Goal: Task Accomplishment & Management: Complete application form

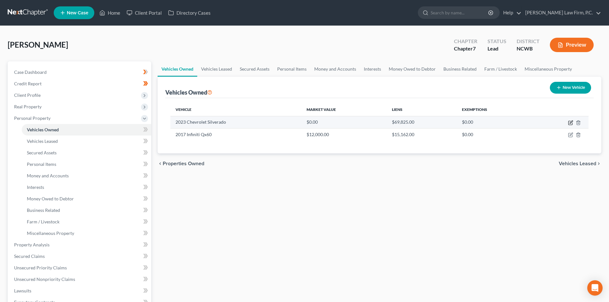
drag, startPoint x: 0, startPoint y: 0, endPoint x: 512, endPoint y: 123, distance: 526.4
click at [571, 122] on icon "button" at bounding box center [571, 122] width 3 height 3
select select "0"
select select "3"
select select "1"
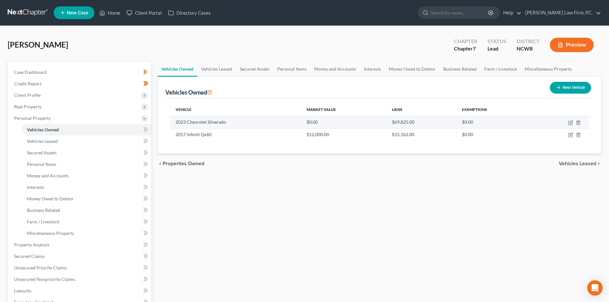
select select "3"
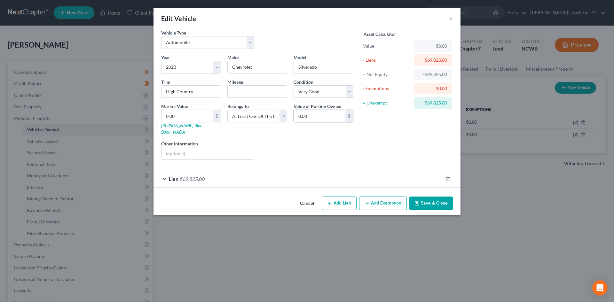
click at [318, 114] on input "0.00" at bounding box center [320, 116] width 52 height 12
click at [318, 118] on input "0.00" at bounding box center [320, 116] width 52 height 12
type input "0.00"
click at [193, 112] on input "0.00" at bounding box center [188, 116] width 52 height 12
click at [160, 115] on div "Market Value 0.00 $ Kelly Blue Book NADA" at bounding box center [191, 119] width 66 height 32
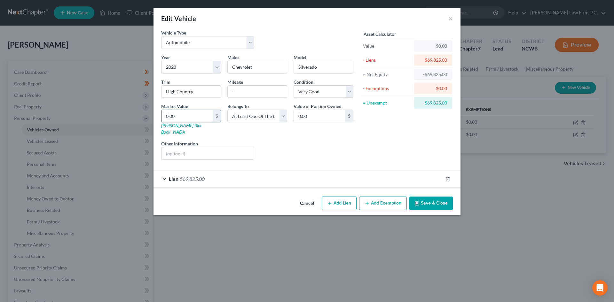
type input "60.00"
type input "620.00"
type input "6260.00"
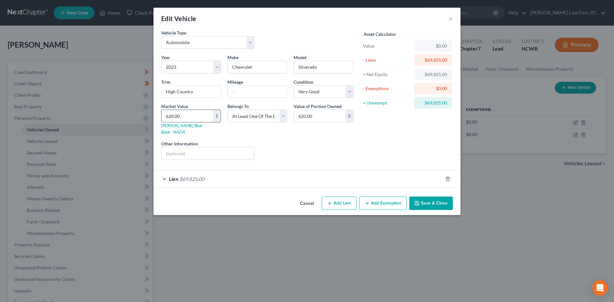
type input "6,260.00"
click at [172, 147] on input "text" at bounding box center [208, 153] width 92 height 12
type input "via kbb.com"
click at [176, 116] on input "6,260.00" at bounding box center [188, 116] width 52 height 12
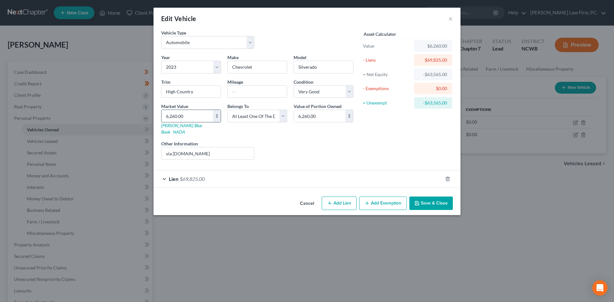
type input "6"
type input "6.00"
type input "62"
type input "62.00"
type input "626"
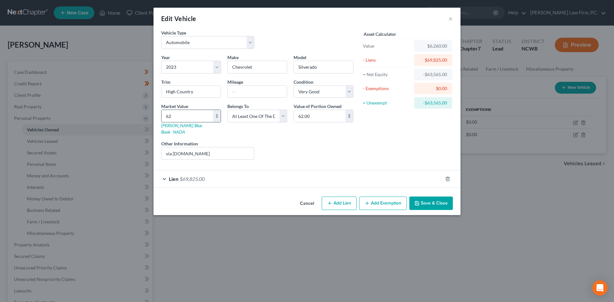
type input "626.00"
type input "6260"
type input "6,260.00"
type input "62,600"
type input "62,600.00"
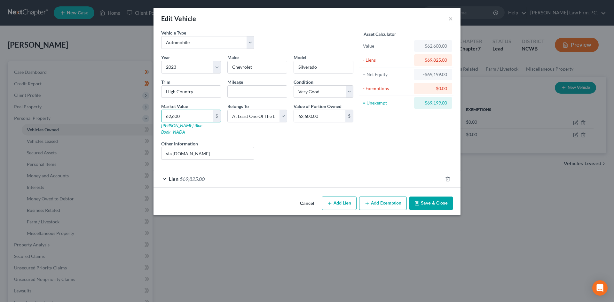
type input "62,600"
click at [437, 197] on button "Save & Close" at bounding box center [431, 203] width 44 height 13
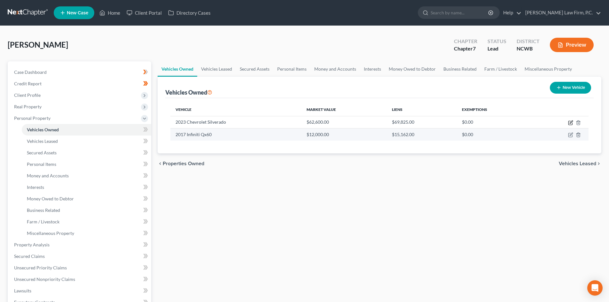
click at [570, 122] on icon "button" at bounding box center [570, 122] width 5 height 5
select select "0"
select select "3"
select select "1"
select select "3"
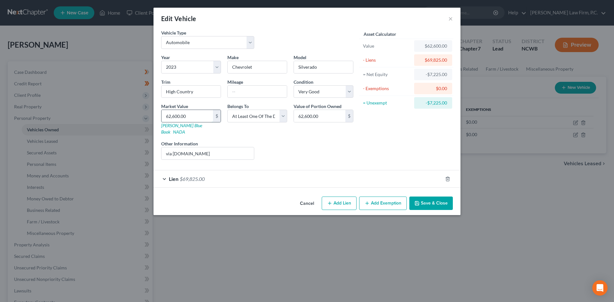
click at [186, 115] on input "62,600.00" at bounding box center [188, 116] width 52 height 12
type input "6"
type input "6.00"
type input "65"
type input "65.00"
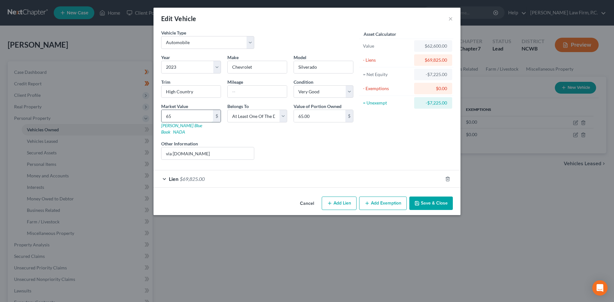
type input "650"
type input "650.00"
type input "6500"
type input "6,500.00"
type input "6,5000"
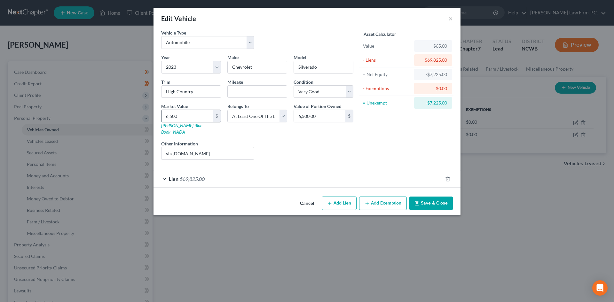
type input "65,000.00"
type input "65,000"
click at [433, 197] on button "Save & Close" at bounding box center [431, 203] width 44 height 13
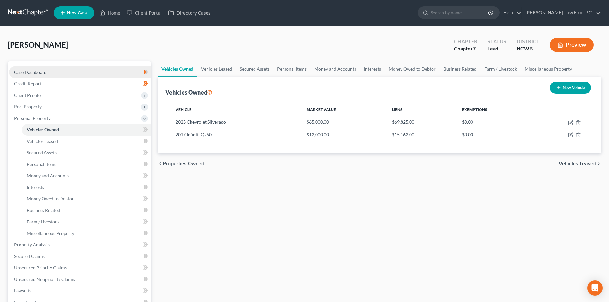
click at [36, 72] on span "Case Dashboard" at bounding box center [30, 71] width 33 height 5
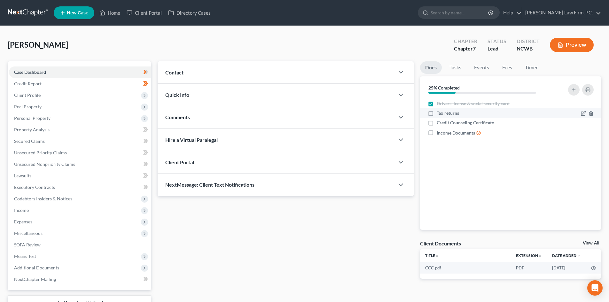
click at [437, 113] on label "Tax returns" at bounding box center [448, 113] width 22 height 6
click at [440, 113] on input "Tax returns" at bounding box center [442, 112] width 4 height 4
checkbox input "true"
click at [437, 123] on label "Credit Counseling Certificate" at bounding box center [465, 123] width 57 height 6
click at [440, 123] on input "Credit Counseling Certificate" at bounding box center [442, 122] width 4 height 4
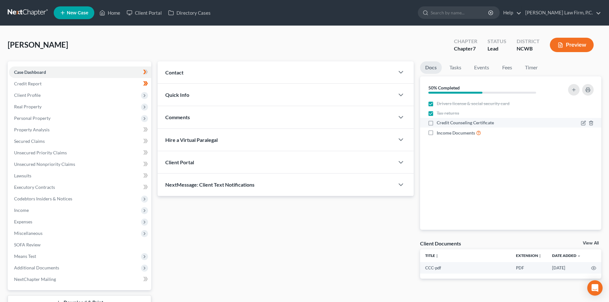
checkbox input "true"
click at [437, 133] on label "Income Documents" at bounding box center [459, 132] width 44 height 7
click at [440, 133] on input "Income Documents" at bounding box center [442, 131] width 4 height 4
checkbox input "true"
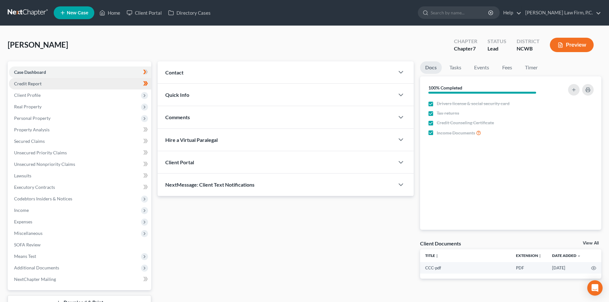
click at [38, 85] on span "Credit Report" at bounding box center [28, 83] width 28 height 5
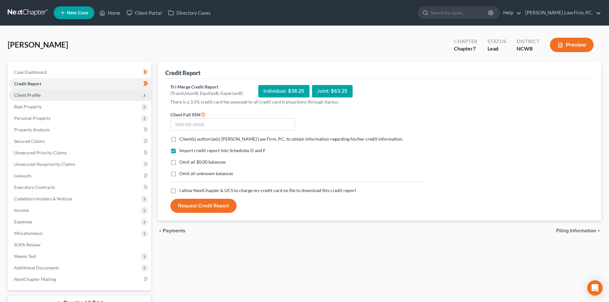
click at [42, 96] on span "Client Profile" at bounding box center [80, 96] width 142 height 12
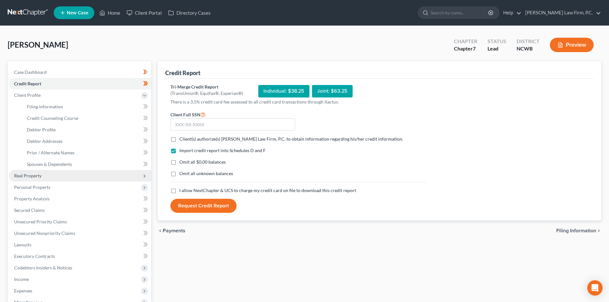
click at [46, 176] on span "Real Property" at bounding box center [80, 176] width 142 height 12
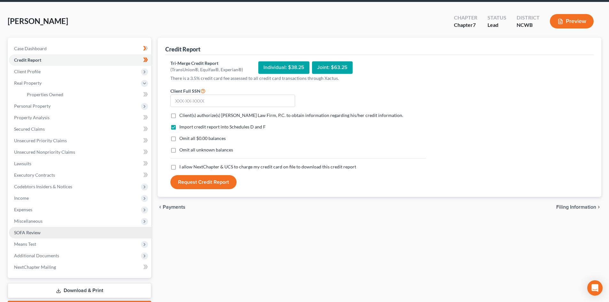
scroll to position [32, 0]
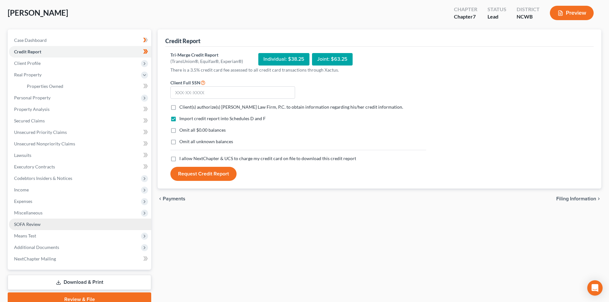
click at [46, 221] on link "SOFA Review" at bounding box center [80, 225] width 142 height 12
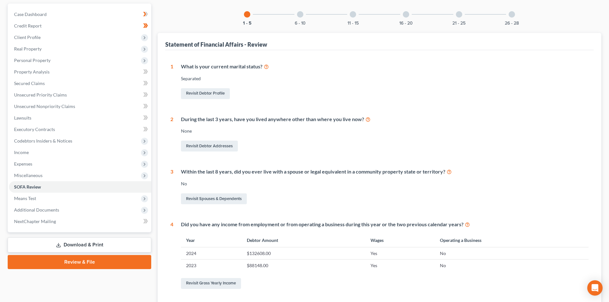
scroll to position [39, 0]
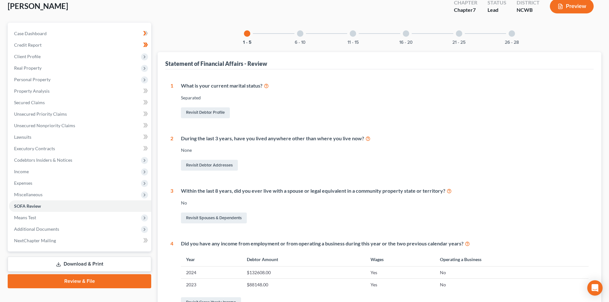
click at [300, 30] on div at bounding box center [300, 33] width 6 height 6
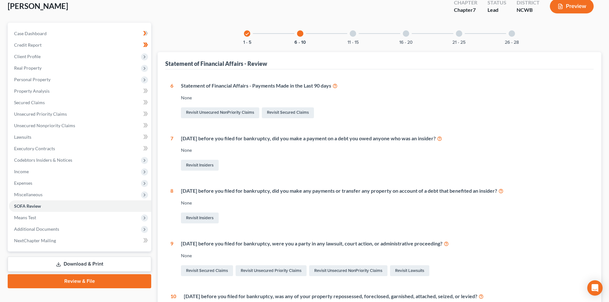
click at [352, 36] on div at bounding box center [353, 33] width 6 height 6
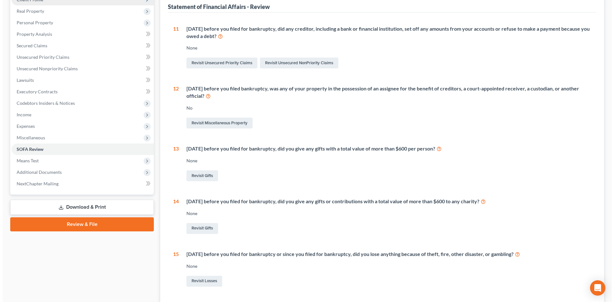
scroll to position [0, 0]
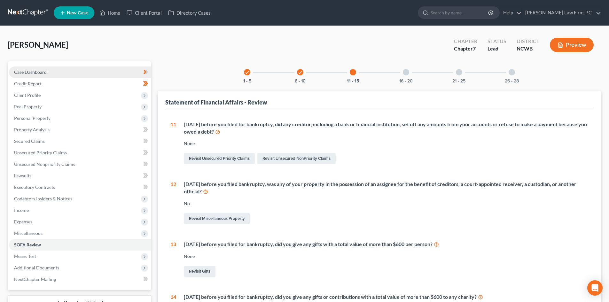
click at [46, 69] on link "Case Dashboard" at bounding box center [80, 73] width 142 height 12
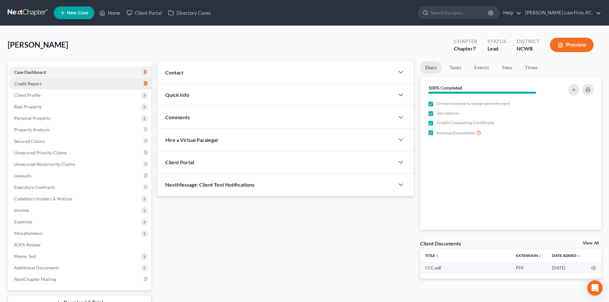
click at [59, 82] on link "Credit Report" at bounding box center [80, 84] width 142 height 12
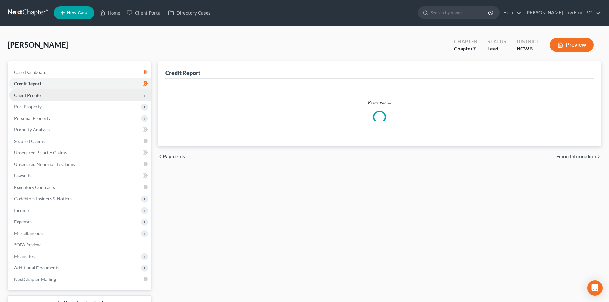
click at [47, 92] on span "Client Profile" at bounding box center [80, 96] width 142 height 12
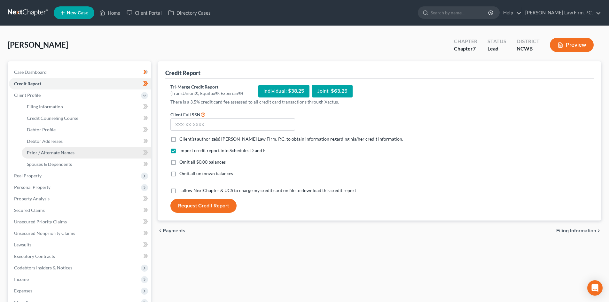
click at [54, 154] on span "Prior / Alternate Names" at bounding box center [51, 152] width 48 height 5
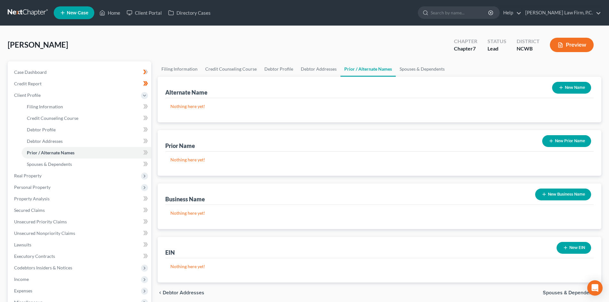
click at [562, 139] on button "New Prior Name" at bounding box center [567, 141] width 49 height 12
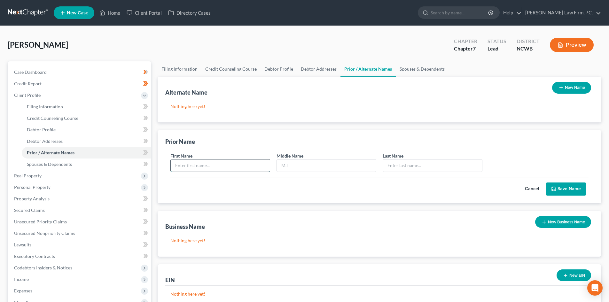
click at [224, 167] on input "text" at bounding box center [220, 166] width 99 height 12
type input "Mindy"
type input "Leigh"
type input "Miller"
click at [557, 183] on button "Save Name" at bounding box center [566, 189] width 40 height 13
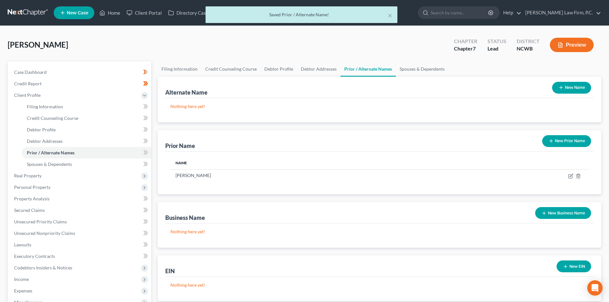
drag, startPoint x: 568, startPoint y: 91, endPoint x: 555, endPoint y: 91, distance: 12.8
click at [568, 91] on button "New Name" at bounding box center [571, 88] width 39 height 12
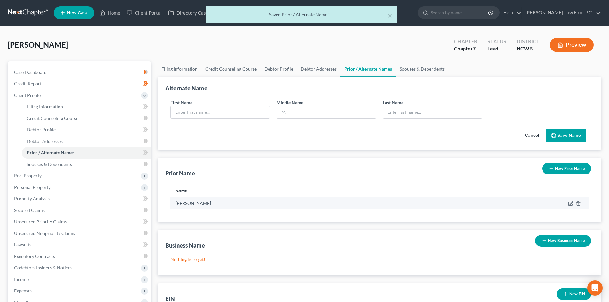
drag, startPoint x: 537, startPoint y: 135, endPoint x: 549, endPoint y: 182, distance: 48.4
click at [537, 135] on button "Cancel" at bounding box center [532, 136] width 28 height 13
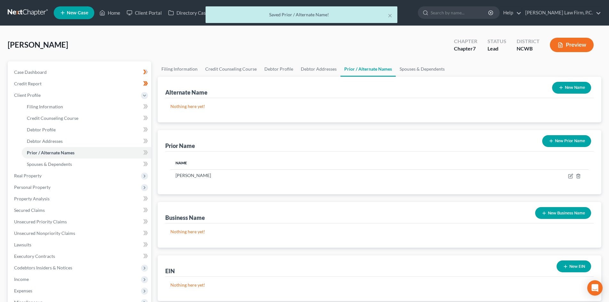
click at [559, 141] on button "New Prior Name" at bounding box center [567, 141] width 49 height 12
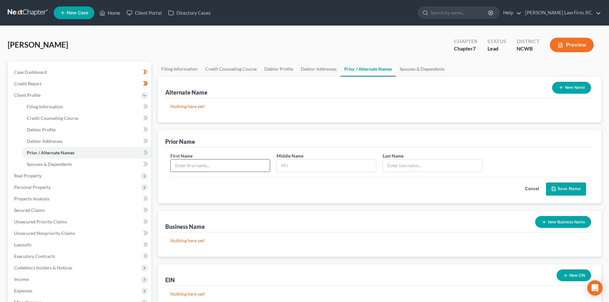
click at [174, 167] on input "text" at bounding box center [220, 166] width 99 height 12
type input "Mindy"
type input "Leigh"
type input "Miller-Lockaby"
click at [574, 186] on button "Save Name" at bounding box center [566, 189] width 40 height 13
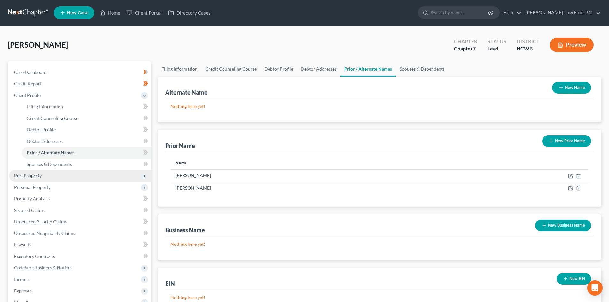
click at [44, 176] on span "Real Property" at bounding box center [80, 176] width 142 height 12
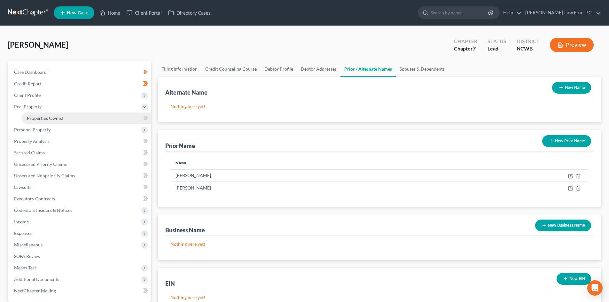
click at [64, 116] on link "Properties Owned" at bounding box center [87, 119] width 130 height 12
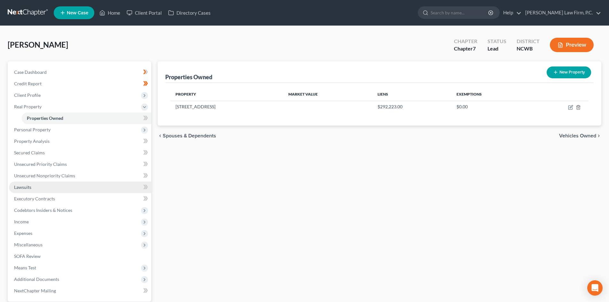
click at [38, 209] on span "Codebtors Insiders & Notices" at bounding box center [43, 210] width 58 height 5
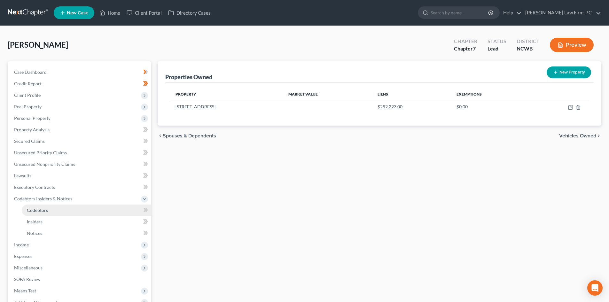
click at [36, 211] on span "Codebtors" at bounding box center [37, 210] width 21 height 5
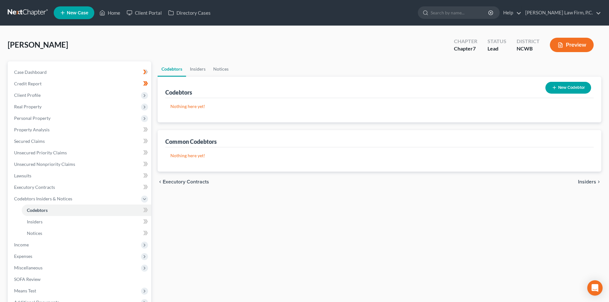
click at [563, 87] on button "New Codebtor" at bounding box center [569, 88] width 46 height 12
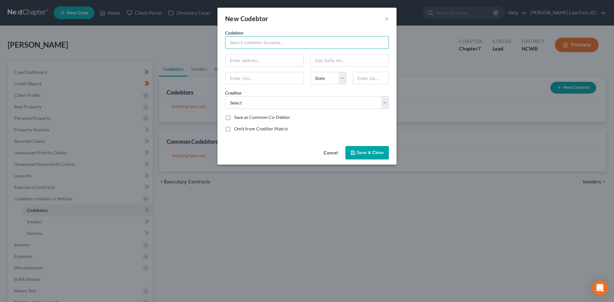
click at [278, 41] on input "text" at bounding box center [307, 42] width 164 height 13
click at [246, 40] on input "text" at bounding box center [307, 42] width 164 height 13
type input "Brandon William Bailey"
click at [306, 104] on select "Select Internal Revenue Service Emory Decatur Hospital Comenity Bank/Capital/Ac…" at bounding box center [307, 102] width 164 height 13
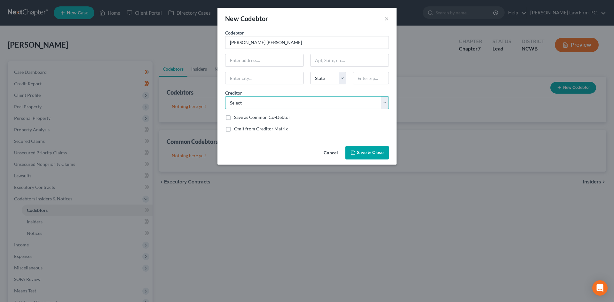
click at [306, 104] on select "Select Internal Revenue Service Emory Decatur Hospital Comenity Bank/Capital/Ac…" at bounding box center [307, 102] width 164 height 13
click at [364, 155] on span "Save & Close" at bounding box center [370, 152] width 27 height 5
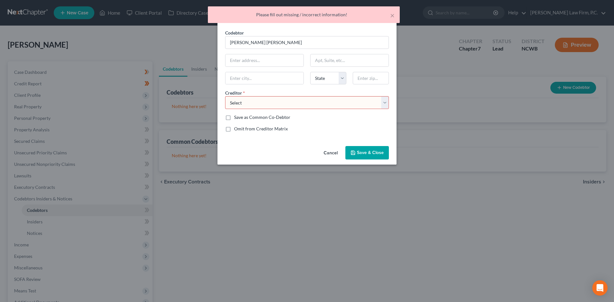
click at [302, 97] on select "Select Internal Revenue Service Emory Decatur Hospital Comenity Bank/Capital/Ac…" at bounding box center [307, 102] width 164 height 13
select select "11"
click at [225, 96] on select "Select Internal Revenue Service Emory Decatur Hospital Comenity Bank/Capital/Ac…" at bounding box center [307, 102] width 164 height 13
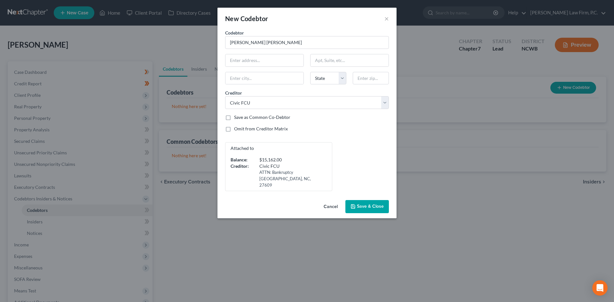
click at [368, 204] on span "Save & Close" at bounding box center [370, 206] width 27 height 5
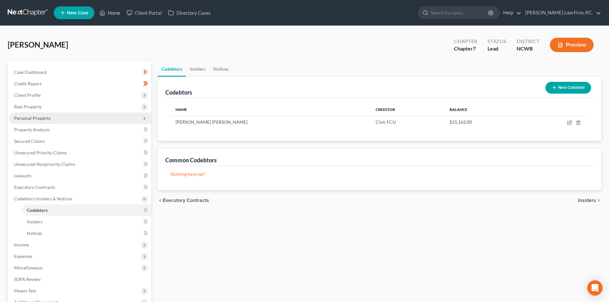
click at [26, 116] on span "Personal Property" at bounding box center [32, 117] width 36 height 5
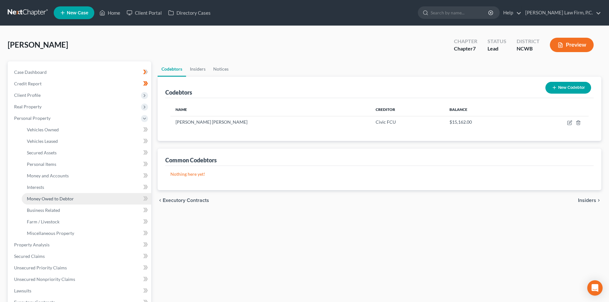
click at [61, 195] on link "Money Owed to Debtor" at bounding box center [87, 199] width 130 height 12
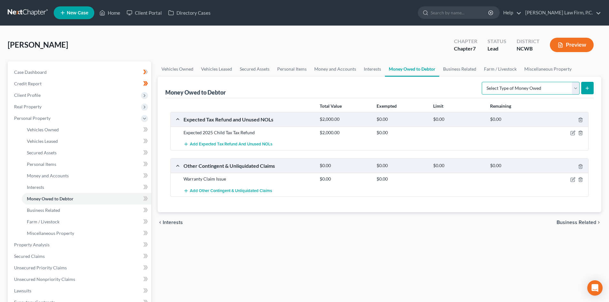
click at [538, 88] on select "Select Type of Money Owed Accounts Receivable Alimony Child Support Claims Agai…" at bounding box center [531, 88] width 98 height 13
select select "property_settlements"
click at [483, 82] on select "Select Type of Money Owed Accounts Receivable Alimony Child Support Claims Agai…" at bounding box center [531, 88] width 98 height 13
click at [586, 90] on icon "submit" at bounding box center [587, 88] width 5 height 5
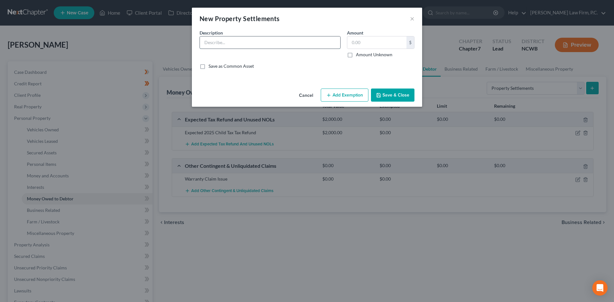
click at [250, 39] on input "text" at bounding box center [270, 42] width 140 height 12
type input "Potential Divorce settlement from Brandon William Bailey"
click at [356, 53] on label "Amount Unknown" at bounding box center [374, 55] width 36 height 6
click at [359, 53] on input "Amount Unknown" at bounding box center [361, 54] width 4 height 4
checkbox input "true"
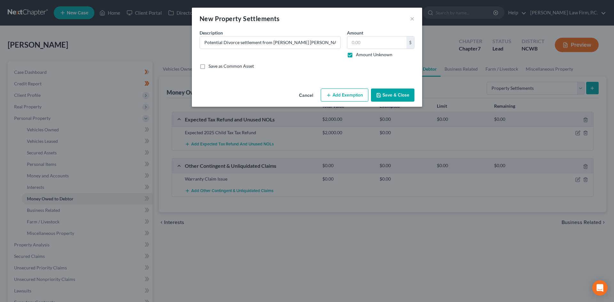
type input "0.00"
click at [397, 96] on button "Save & Close" at bounding box center [393, 95] width 44 height 13
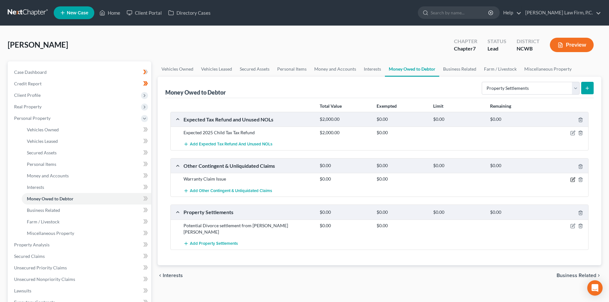
click at [574, 179] on icon "button" at bounding box center [573, 179] width 5 height 5
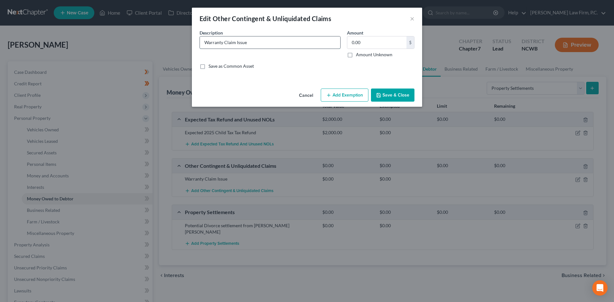
click at [262, 41] on input "Warranty Claim Issue" at bounding box center [270, 42] width 140 height 12
type input "Breach of Contract/Warranty/ Consumer Claims Issues due to engine failure on In…"
click at [356, 54] on label "Amount Unknown" at bounding box center [374, 55] width 36 height 6
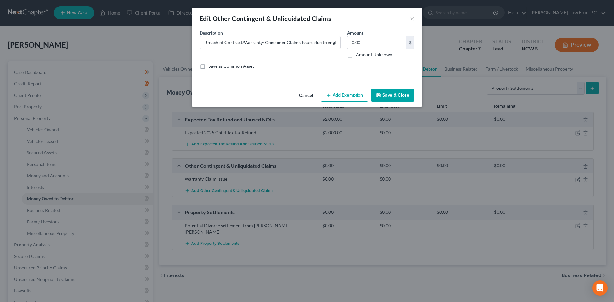
click at [359, 54] on input "Amount Unknown" at bounding box center [361, 54] width 4 height 4
checkbox input "true"
click at [389, 90] on button "Save & Close" at bounding box center [393, 95] width 44 height 13
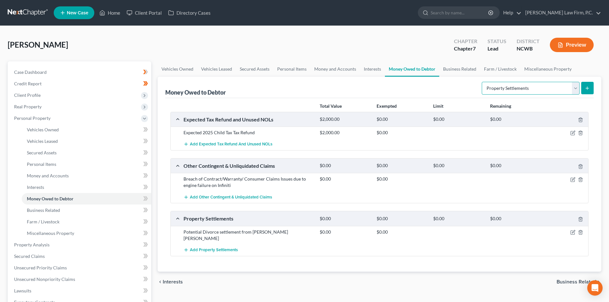
click at [549, 91] on select "Select Type of Money Owed Accounts Receivable Alimony Child Support Claims Agai…" at bounding box center [531, 88] width 98 height 13
click at [580, 44] on button "Preview" at bounding box center [572, 45] width 44 height 14
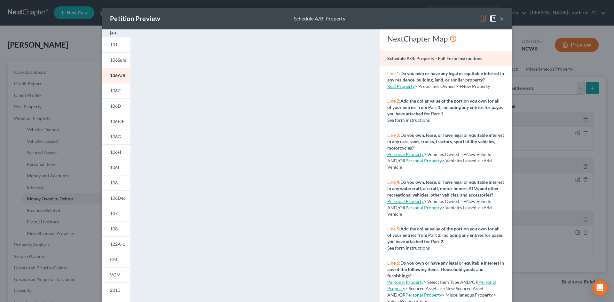
click at [502, 16] on button "×" at bounding box center [502, 19] width 4 height 8
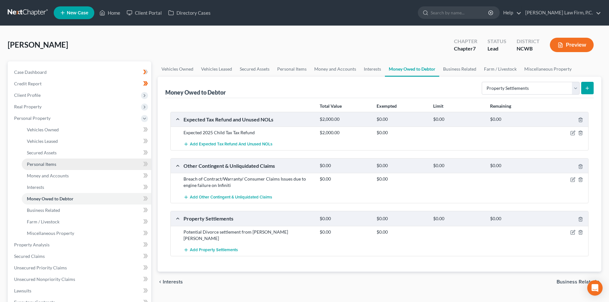
click at [62, 162] on link "Personal Items" at bounding box center [87, 165] width 130 height 12
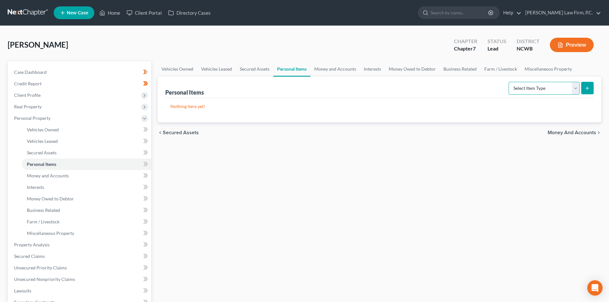
click at [530, 84] on select "Select Item Type Clothing Collectibles Of Value Electronics Firearms Household …" at bounding box center [544, 88] width 71 height 13
click at [576, 92] on select "Select Item Type Clothing Collectibles Of Value Electronics Firearms Household …" at bounding box center [544, 88] width 71 height 13
select select "clothing"
click at [510, 82] on select "Select Item Type Clothing Collectibles Of Value Electronics Firearms Household …" at bounding box center [544, 88] width 71 height 13
click at [587, 89] on icon "submit" at bounding box center [587, 88] width 5 height 5
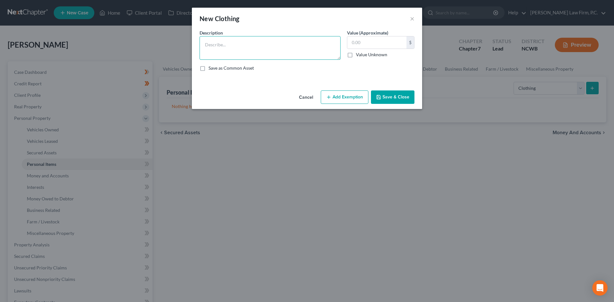
click at [236, 49] on textarea at bounding box center [270, 48] width 141 height 24
type textarea "Clothing"
click at [367, 43] on input "text" at bounding box center [376, 42] width 59 height 12
type input "250"
drag, startPoint x: 391, startPoint y: 95, endPoint x: 406, endPoint y: 102, distance: 16.2
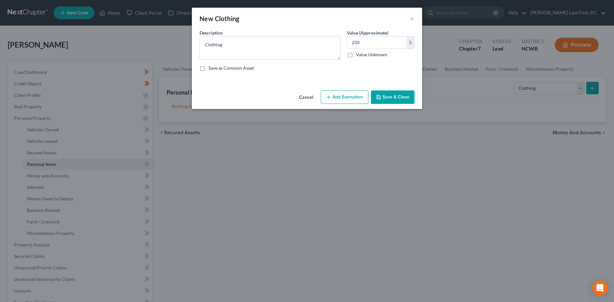
click at [391, 95] on button "Save & Close" at bounding box center [393, 97] width 44 height 13
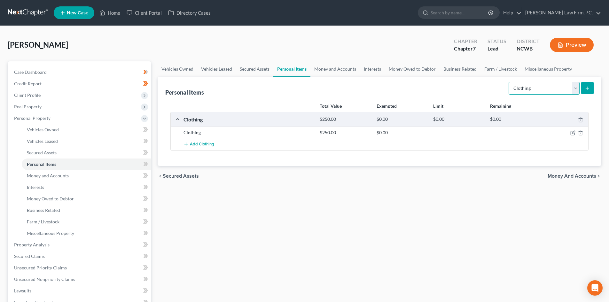
click at [577, 89] on select "Select Item Type Clothing Collectibles Of Value Electronics Firearms Household …" at bounding box center [544, 88] width 71 height 13
select select "electronics"
click at [510, 82] on select "Select Item Type Clothing Collectibles Of Value Electronics Firearms Household …" at bounding box center [544, 88] width 71 height 13
click at [587, 88] on icon "submit" at bounding box center [587, 88] width 5 height 5
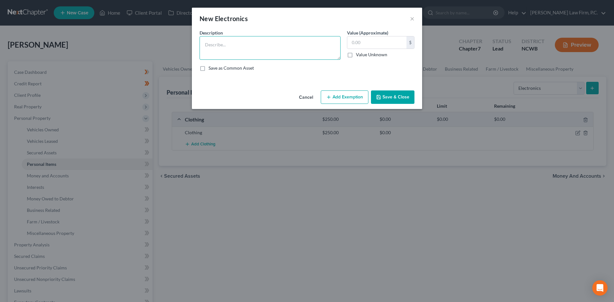
click at [242, 36] on textarea at bounding box center [270, 48] width 141 height 24
type textarea "TV, gaming, computer/laptop, cellphone"
click at [384, 43] on input "text" at bounding box center [376, 42] width 59 height 12
type input "600"
click at [401, 101] on button "Save & Close" at bounding box center [393, 97] width 44 height 13
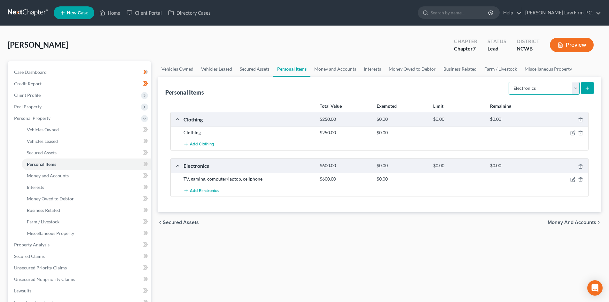
click at [577, 89] on select "Select Item Type Clothing Collectibles Of Value Electronics Firearms Household …" at bounding box center [544, 88] width 71 height 13
select select "household_goods"
click at [510, 82] on select "Select Item Type Clothing Collectibles Of Value Electronics Firearms Household …" at bounding box center [544, 88] width 71 height 13
drag, startPoint x: 590, startPoint y: 81, endPoint x: 535, endPoint y: 96, distance: 57.0
click at [576, 84] on div "Select Item Type Clothing Collectibles Of Value Electronics Firearms Household …" at bounding box center [550, 87] width 88 height 17
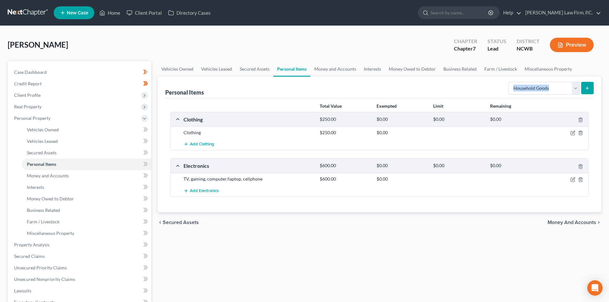
click at [587, 90] on icon "submit" at bounding box center [587, 88] width 5 height 5
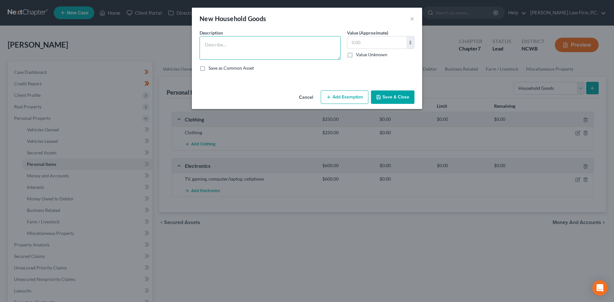
click at [235, 44] on textarea at bounding box center [270, 48] width 141 height 24
drag, startPoint x: 288, startPoint y: 46, endPoint x: 285, endPoint y: 46, distance: 3.2
click at [287, 46] on textarea "Large Furnshings Small Furnishings Small Appliances" at bounding box center [270, 48] width 141 height 24
click at [228, 45] on textarea "Large Furnshings Small Furnishings Small Appliances" at bounding box center [270, 48] width 141 height 24
click at [255, 45] on textarea "Large Furnishings Small Furnishings Small Appliances" at bounding box center [270, 48] width 141 height 24
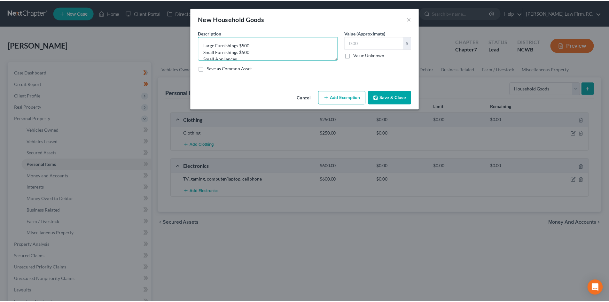
scroll to position [1, 0]
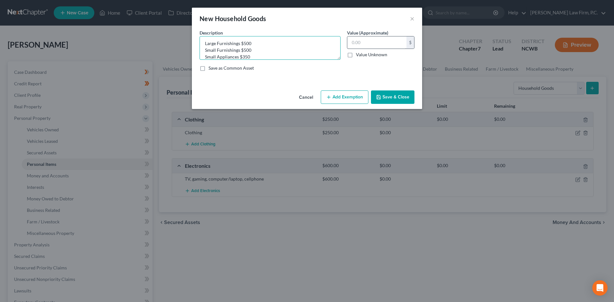
type textarea "Large Furnishings $500 Small Furnishings $500 Small Appliances $350"
click at [369, 38] on input "text" at bounding box center [376, 42] width 59 height 12
type input "1,350"
drag, startPoint x: 397, startPoint y: 93, endPoint x: 395, endPoint y: 88, distance: 5.2
click at [397, 94] on button "Save & Close" at bounding box center [393, 97] width 44 height 13
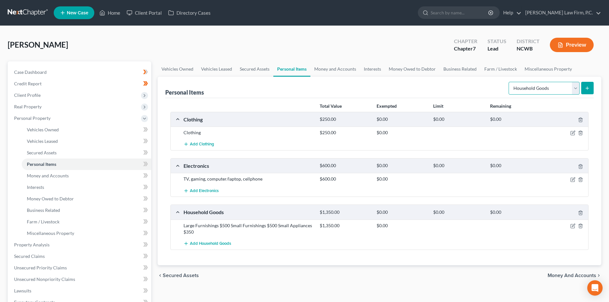
click at [573, 91] on select "Select Item Type Clothing Collectibles Of Value Electronics Firearms Household …" at bounding box center [544, 88] width 71 height 13
select select "pets"
click at [510, 82] on select "Select Item Type Clothing Collectibles Of Value Electronics Firearms Household …" at bounding box center [544, 88] width 71 height 13
click at [320, 67] on link "Money and Accounts" at bounding box center [336, 68] width 50 height 15
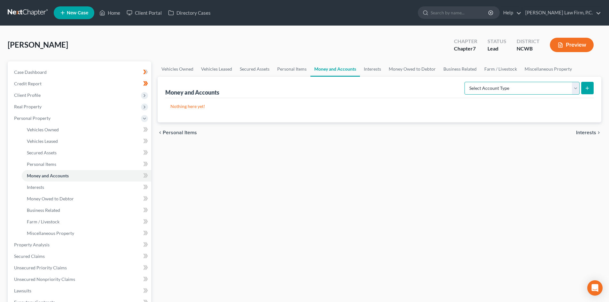
drag, startPoint x: 576, startPoint y: 91, endPoint x: 569, endPoint y: 94, distance: 7.9
click at [576, 91] on select "Select Account Type Brokerage Cash on Hand Certificates of Deposit Checking Acc…" at bounding box center [522, 88] width 115 height 13
select select "cash_on_hand"
click at [466, 82] on select "Select Account Type Brokerage Cash on Hand Certificates of Deposit Checking Acc…" at bounding box center [522, 88] width 115 height 13
click at [591, 91] on button "submit" at bounding box center [588, 88] width 12 height 12
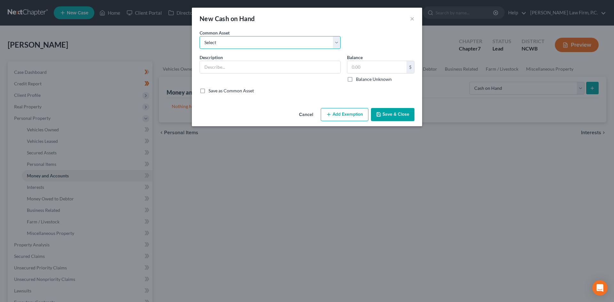
click at [273, 44] on select "Select Cash" at bounding box center [270, 42] width 141 height 13
drag, startPoint x: 261, startPoint y: 66, endPoint x: 264, endPoint y: 69, distance: 4.4
click at [261, 66] on input "text" at bounding box center [270, 67] width 140 height 12
type input "Cash"
click at [386, 117] on button "Save & Close" at bounding box center [393, 114] width 44 height 13
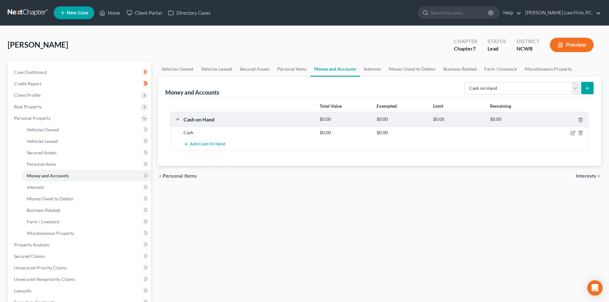
click at [584, 91] on button "submit" at bounding box center [588, 88] width 12 height 12
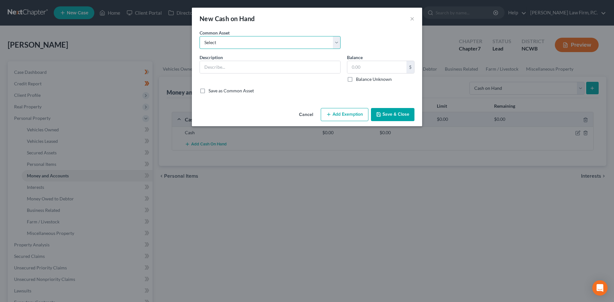
click at [254, 44] on select "Select Cash" at bounding box center [270, 42] width 141 height 13
drag, startPoint x: 306, startPoint y: 115, endPoint x: 557, endPoint y: 123, distance: 250.3
click at [307, 114] on button "Cancel" at bounding box center [306, 115] width 24 height 13
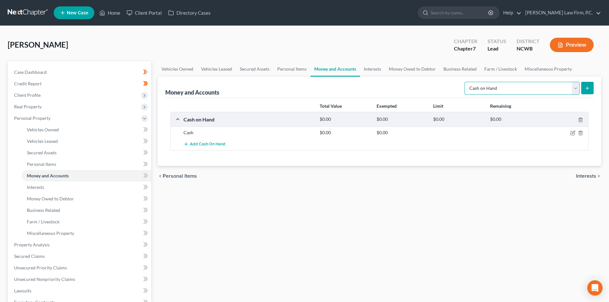
drag, startPoint x: 577, startPoint y: 91, endPoint x: 574, endPoint y: 94, distance: 5.4
click at [577, 91] on select "Select Account Type Brokerage Cash on Hand Certificates of Deposit Checking Acc…" at bounding box center [522, 88] width 115 height 13
select select "checking"
click at [466, 82] on select "Select Account Type Brokerage Cash on Hand Certificates of Deposit Checking Acc…" at bounding box center [522, 88] width 115 height 13
click at [587, 91] on icon "submit" at bounding box center [587, 88] width 5 height 5
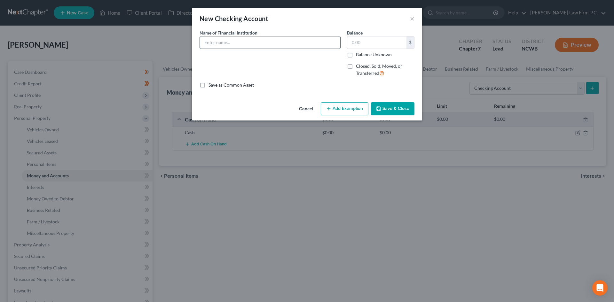
click at [224, 44] on input "text" at bounding box center [270, 42] width 140 height 12
type input "Bank OZK Checking x3297"
click at [401, 110] on button "Save & Close" at bounding box center [393, 108] width 44 height 13
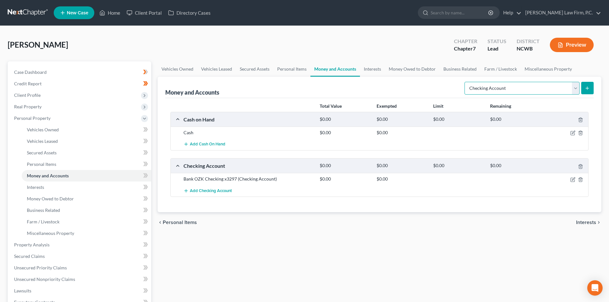
click at [574, 87] on select "Select Account Type Brokerage Cash on Hand Certificates of Deposit Checking Acc…" at bounding box center [522, 88] width 115 height 13
select select "other"
click at [466, 82] on select "Select Account Type Brokerage Cash on Hand Certificates of Deposit Checking Acc…" at bounding box center [522, 88] width 115 height 13
click at [583, 89] on button "submit" at bounding box center [588, 88] width 12 height 12
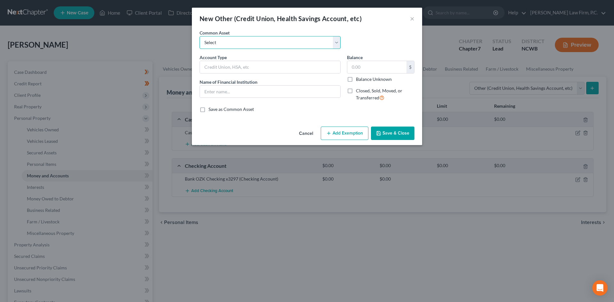
click at [239, 42] on select "Select Pension Online Online" at bounding box center [270, 42] width 141 height 13
select select "1"
click at [200, 36] on select "Select Pension Online Online" at bounding box center [270, 42] width 141 height 13
type input "Online"
type input "Venmo"
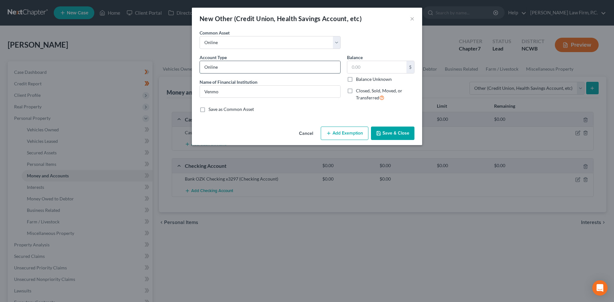
click at [231, 71] on input "Online" at bounding box center [270, 67] width 140 height 12
drag, startPoint x: 389, startPoint y: 133, endPoint x: 247, endPoint y: 71, distance: 155.2
click at [201, 84] on div "New Other (Credit Union, Health Savings Account, etc) × An exemption set must f…" at bounding box center [307, 77] width 230 height 138
click at [247, 70] on input "Online" at bounding box center [270, 67] width 140 height 12
type input "Online - Venmo"
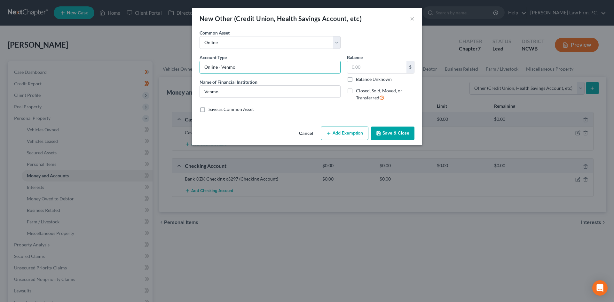
click at [386, 134] on button "Save & Close" at bounding box center [393, 133] width 44 height 13
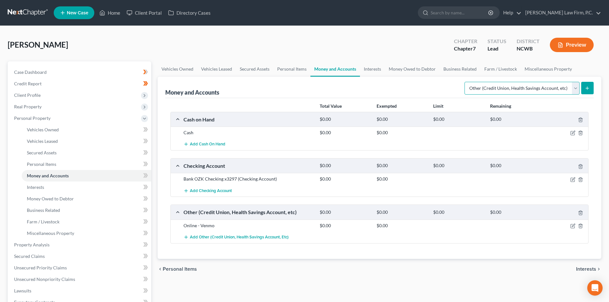
click at [575, 93] on select "Select Account Type Brokerage Cash on Hand Certificates of Deposit Checking Acc…" at bounding box center [522, 88] width 115 height 13
click at [586, 87] on icon "submit" at bounding box center [587, 88] width 5 height 5
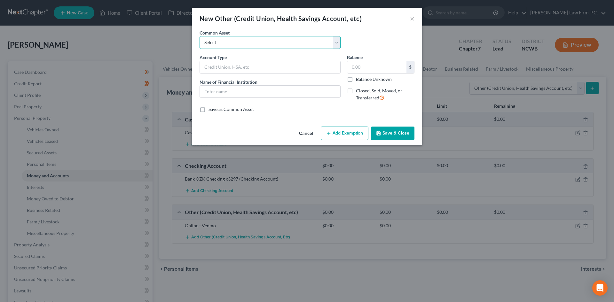
click at [256, 45] on select "Select Pension Online Online" at bounding box center [270, 42] width 141 height 13
select select "1"
click at [200, 36] on select "Select Pension Online Online" at bounding box center [270, 42] width 141 height 13
type input "Online"
type input "Venmo"
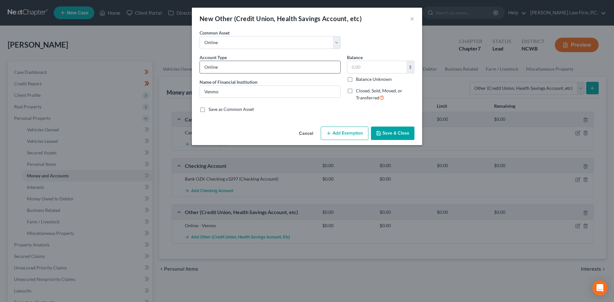
click at [240, 67] on input "Online" at bounding box center [270, 67] width 140 height 12
type input "Online - Paypal"
click at [247, 89] on input "Venmo" at bounding box center [270, 92] width 140 height 12
drag, startPoint x: 214, startPoint y: 91, endPoint x: 186, endPoint y: 88, distance: 28.0
click at [186, 88] on div "New Other (Credit Union, Health Savings Account, etc) × An exemption set must f…" at bounding box center [307, 151] width 614 height 302
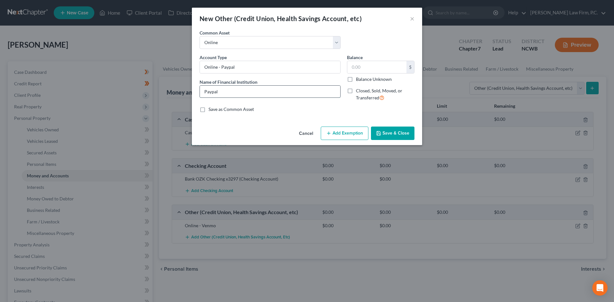
click at [213, 92] on input "Paypal" at bounding box center [270, 92] width 140 height 12
type input "PayPal"
click at [393, 131] on button "Save & Close" at bounding box center [393, 133] width 44 height 13
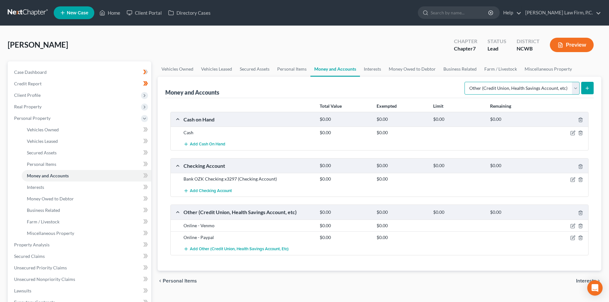
click at [574, 90] on select "Select Account Type Brokerage Cash on Hand Certificates of Deposit Checking Acc…" at bounding box center [522, 88] width 115 height 13
click at [593, 90] on button "submit" at bounding box center [588, 88] width 12 height 12
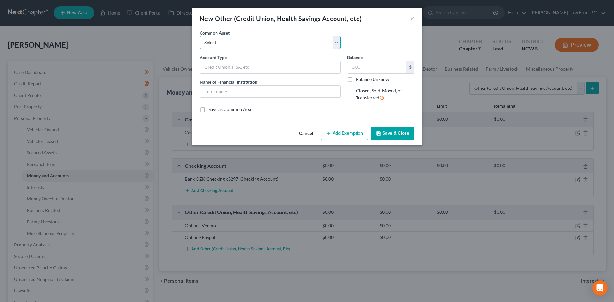
click at [235, 47] on select "Select Pension Online Online" at bounding box center [270, 42] width 141 height 13
select select "1"
click at [200, 36] on select "Select Pension Online Online" at bounding box center [270, 42] width 141 height 13
type input "Online"
type input "Venmo"
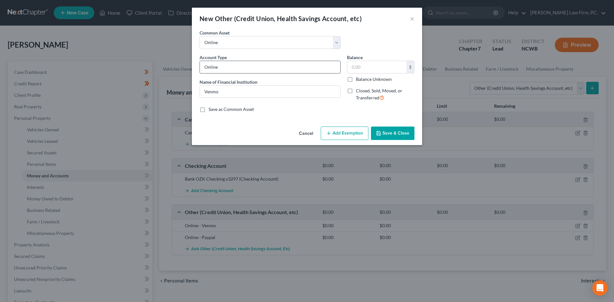
click at [229, 68] on input "Online" at bounding box center [270, 67] width 140 height 12
type input "O"
type input "HSA"
type input "NE Georgia Medical Center HSA"
click at [397, 134] on button "Save & Close" at bounding box center [393, 133] width 44 height 13
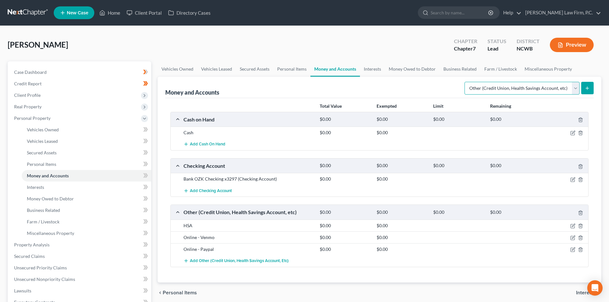
click at [577, 86] on select "Select Account Type Brokerage Cash on Hand Certificates of Deposit Checking Acc…" at bounding box center [522, 88] width 115 height 13
click at [370, 70] on link "Interests" at bounding box center [372, 68] width 25 height 15
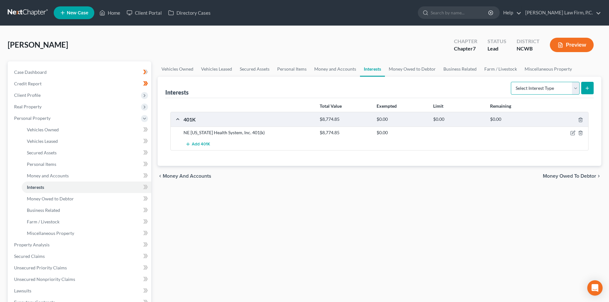
click at [572, 89] on select "Select Interest Type 401K Annuity Bond Education IRA Government Bond Government…" at bounding box center [545, 88] width 69 height 13
click at [408, 71] on link "Money Owed to Debtor" at bounding box center [412, 68] width 55 height 15
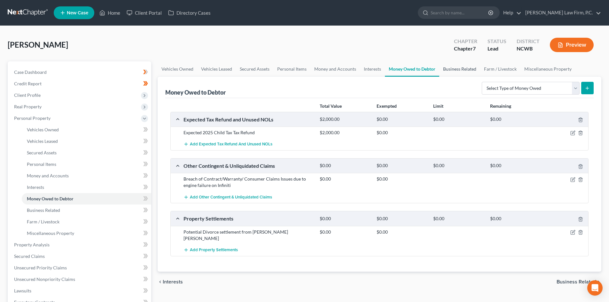
click at [473, 70] on link "Business Related" at bounding box center [460, 68] width 41 height 15
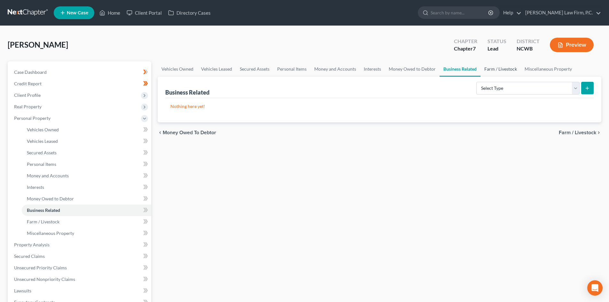
click at [499, 71] on link "Farm / Livestock" at bounding box center [501, 68] width 40 height 15
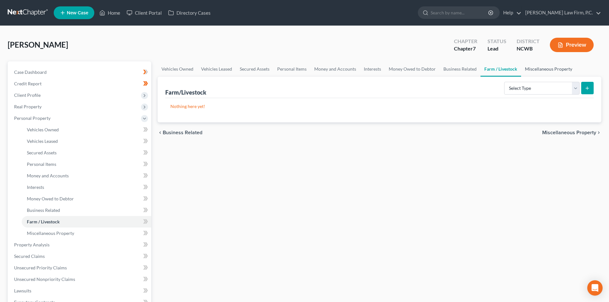
click at [533, 73] on link "Miscellaneous Property" at bounding box center [548, 68] width 55 height 15
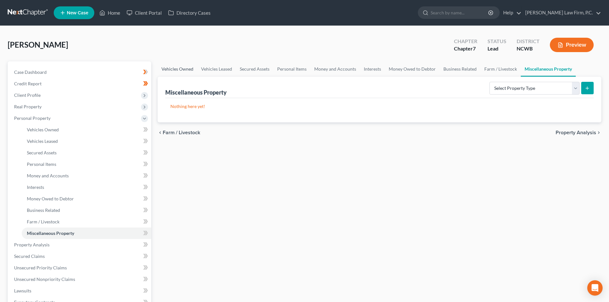
click at [178, 72] on link "Vehicles Owned" at bounding box center [178, 68] width 40 height 15
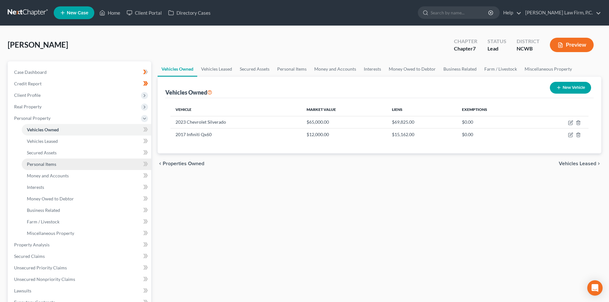
click at [41, 163] on span "Personal Items" at bounding box center [41, 164] width 29 height 5
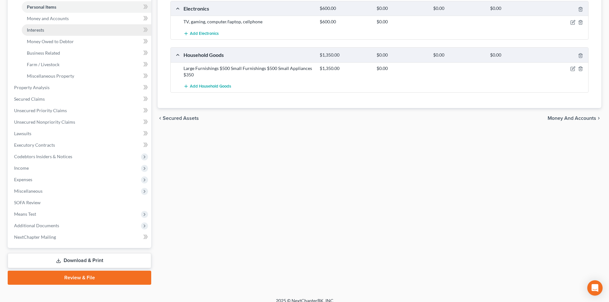
scroll to position [160, 0]
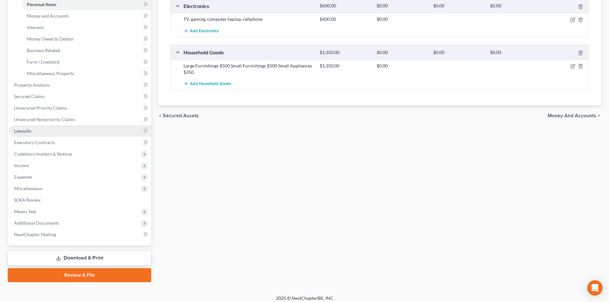
click at [40, 129] on link "Lawsuits" at bounding box center [80, 131] width 142 height 12
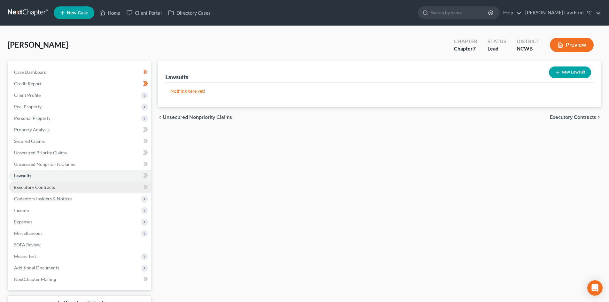
click at [42, 187] on span "Executory Contracts" at bounding box center [34, 187] width 41 height 5
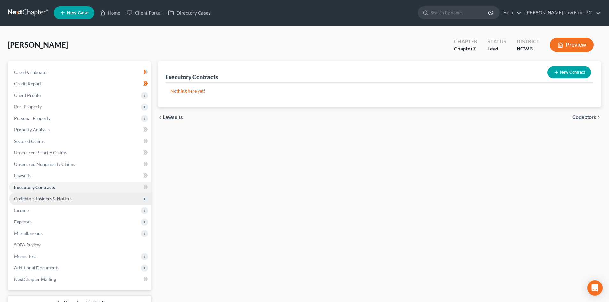
click at [39, 198] on span "Codebtors Insiders & Notices" at bounding box center [43, 198] width 58 height 5
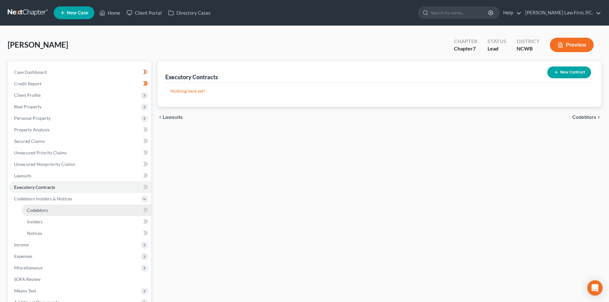
click at [40, 209] on span "Codebtors" at bounding box center [37, 210] width 21 height 5
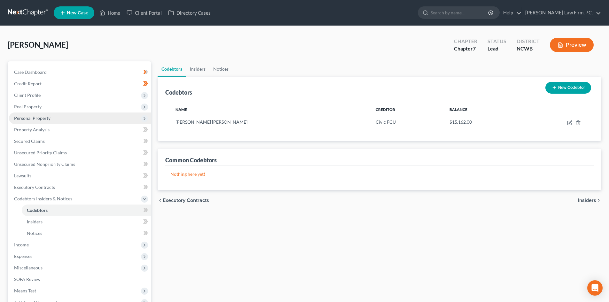
click at [31, 116] on span "Personal Property" at bounding box center [32, 117] width 36 height 5
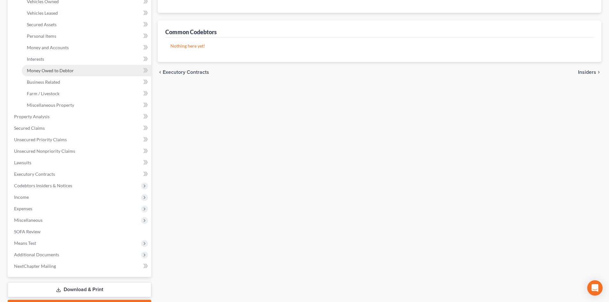
scroll to position [164, 0]
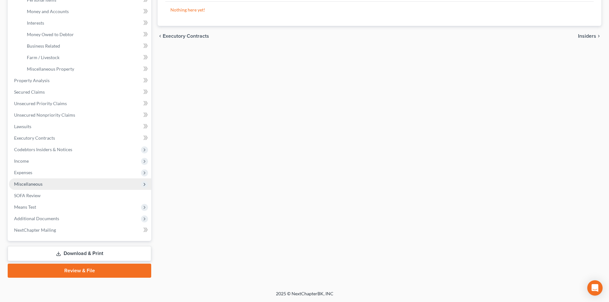
click at [42, 188] on span "Miscellaneous" at bounding box center [80, 185] width 142 height 12
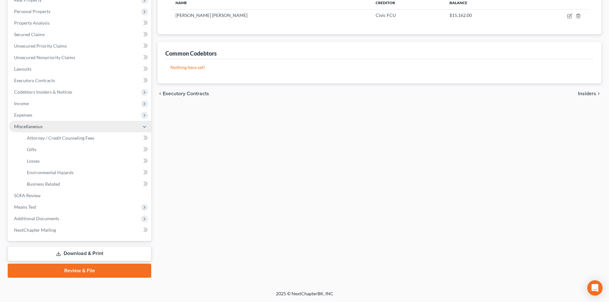
scroll to position [107, 0]
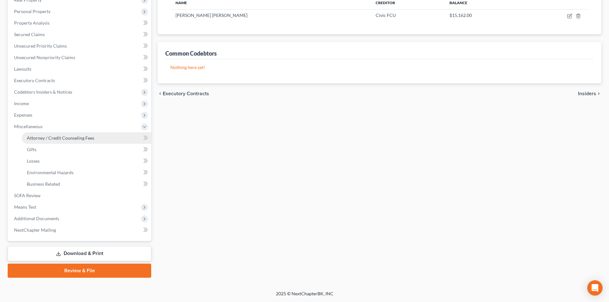
click at [48, 139] on span "Attorney / Credit Counseling Fees" at bounding box center [61, 137] width 68 height 5
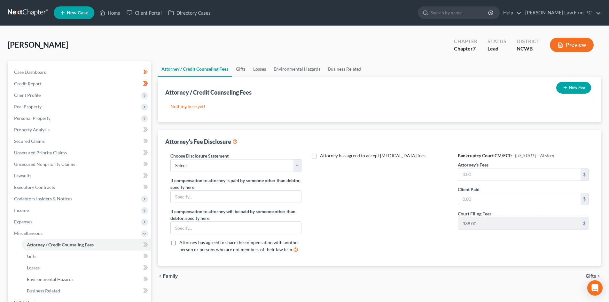
click at [579, 91] on button "New Fee" at bounding box center [574, 88] width 35 height 12
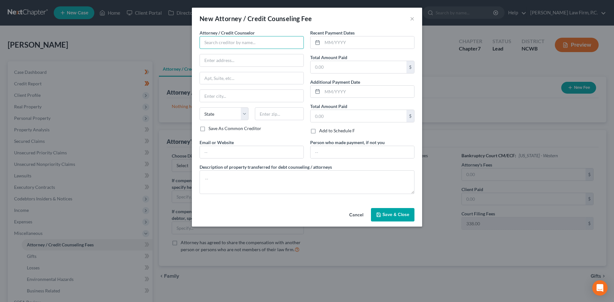
click at [242, 36] on input "text" at bounding box center [252, 42] width 104 height 13
type input "u"
type input "b"
click at [255, 51] on div "Butterfly Financial Education, Inc." at bounding box center [238, 54] width 67 height 6
type input "Butterfly Financial Education, Inc."
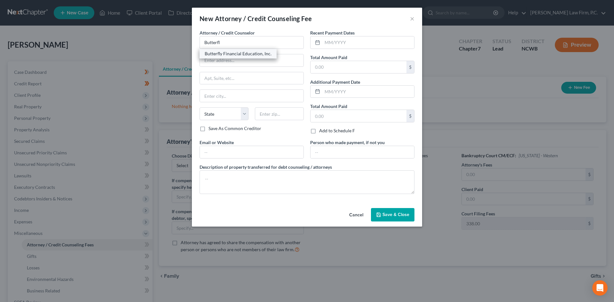
type input "96 Oak Creek Dr"
type input "Clayton"
select select "28"
type input "27520"
click at [342, 42] on input "text" at bounding box center [368, 42] width 92 height 12
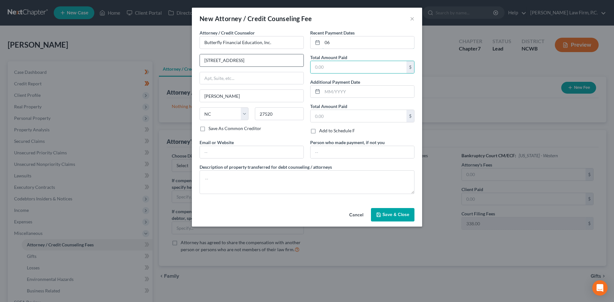
click at [342, 41] on input "06" at bounding box center [368, 42] width 92 height 12
drag, startPoint x: 334, startPoint y: 42, endPoint x: 319, endPoint y: 39, distance: 15.6
click at [319, 39] on div "06" at bounding box center [362, 42] width 104 height 13
type input "08/2025"
click at [332, 65] on input "text" at bounding box center [359, 67] width 96 height 12
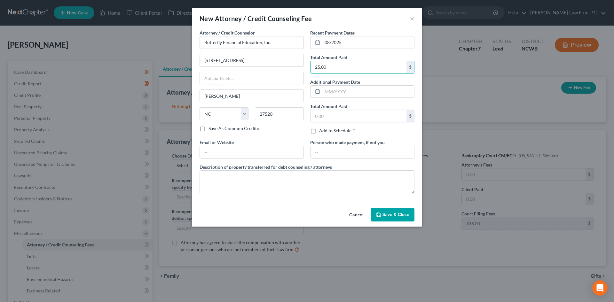
type input "25.00"
click at [403, 213] on span "Save & Close" at bounding box center [396, 214] width 27 height 5
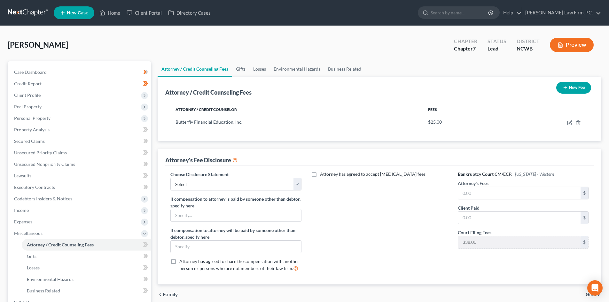
click at [566, 89] on icon "button" at bounding box center [565, 87] width 5 height 5
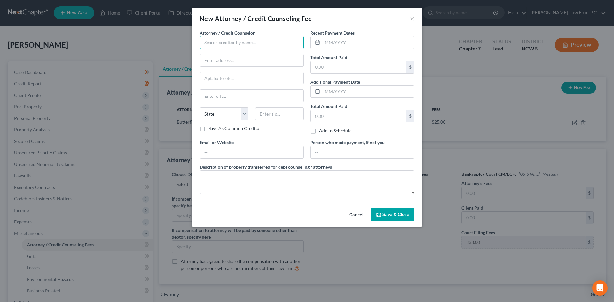
click at [243, 43] on input "text" at bounding box center [252, 42] width 104 height 13
click at [239, 54] on div "Matney Mosley, P.C." at bounding box center [238, 54] width 67 height 6
type input "Matney Mosley, P.C."
type input "53 S. French Broad Ste. 301"
type input "Asheville"
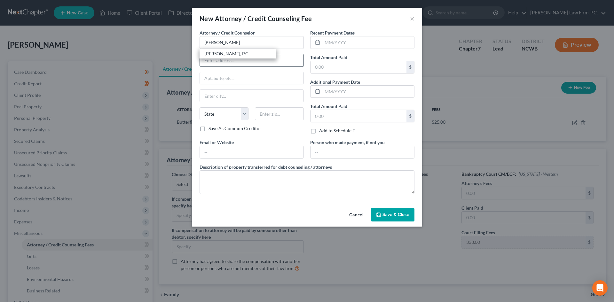
select select "28"
type input "28801"
click at [323, 168] on label "Description of property transferred for debt counseling / attorneys" at bounding box center [266, 167] width 132 height 7
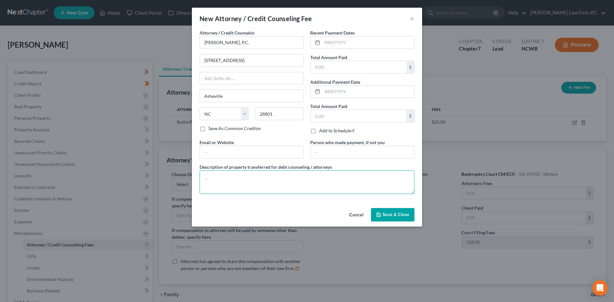
click at [298, 175] on textarea at bounding box center [307, 183] width 215 height 24
paste textarea "$250 consultation fee. $1500 minimum attorney fee, $338 CH 7 filing fee paid on…"
drag, startPoint x: 365, startPoint y: 178, endPoint x: 386, endPoint y: 179, distance: 21.5
click at [386, 179] on textarea "$250 consultation fee. $1500 minimum attorney fee, $338 CH 7 filing fee paid on…" at bounding box center [307, 183] width 215 height 24
type textarea "$250 consultation fee. $1500 minimum attorney fee, $338 CH 7 filing fee paid on…"
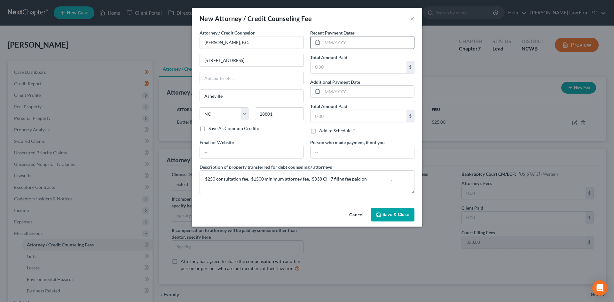
click at [333, 38] on input "text" at bounding box center [368, 42] width 92 height 12
click at [329, 63] on input "text" at bounding box center [359, 67] width 96 height 12
type input "250"
drag, startPoint x: 329, startPoint y: 40, endPoint x: 325, endPoint y: 39, distance: 4.0
click at [329, 40] on input "text" at bounding box center [368, 42] width 92 height 12
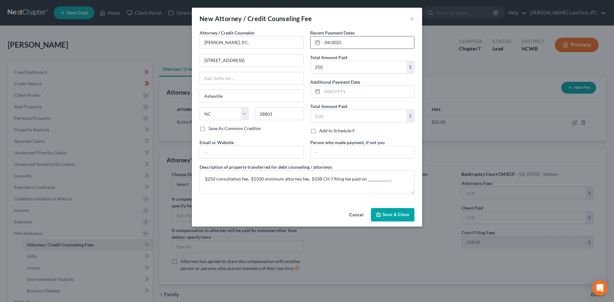
type input "04/2025"
type input "1,500"
click at [225, 150] on input "text" at bounding box center [252, 152] width 104 height 12
type input "www.matneymosley.com"
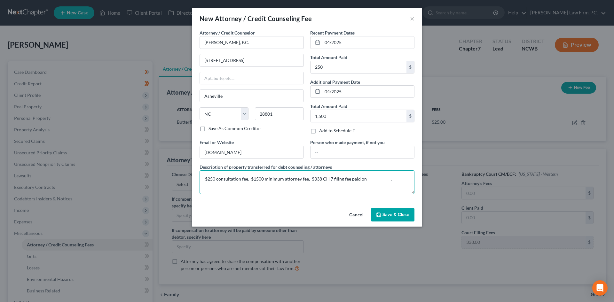
drag, startPoint x: 364, startPoint y: 178, endPoint x: 386, endPoint y: 178, distance: 22.7
click at [386, 178] on textarea "$250 consultation fee. $1500 minimum attorney fee, $338 CH 7 filing fee paid on…" at bounding box center [307, 183] width 215 height 24
type textarea "$250 consultation fee. $1500 minimum attorney fee, $338 CH 7 filing fee paid be…"
click at [395, 220] on button "Save & Close" at bounding box center [393, 214] width 44 height 13
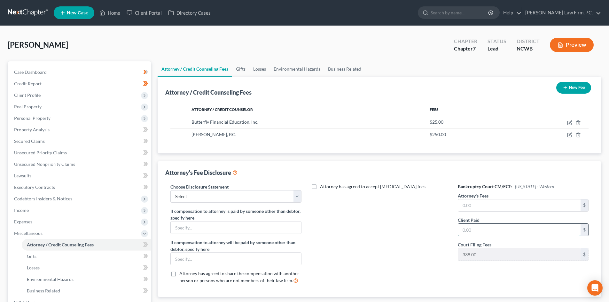
click at [494, 230] on input "text" at bounding box center [519, 230] width 123 height 12
click at [474, 202] on input "text" at bounding box center [519, 206] width 123 height 12
click at [480, 209] on input "1,500" at bounding box center [519, 206] width 123 height 12
click at [480, 209] on input "1,750" at bounding box center [519, 206] width 123 height 12
type input "1,500"
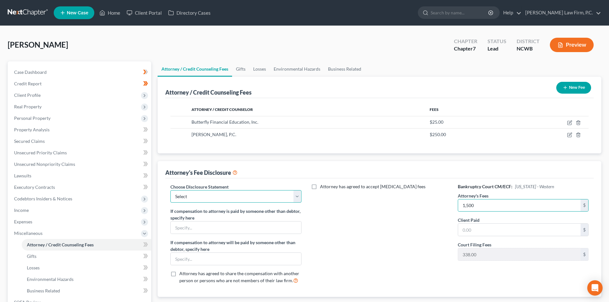
click at [236, 196] on select "Select Minimum Fee - one-off case Hourly Fee/Trust Deposit Minimum Fee & Consul…" at bounding box center [236, 196] width 131 height 13
click at [244, 198] on select "Select Minimum Fee - one-off case Hourly Fee/Trust Deposit Minimum Fee & Consul…" at bounding box center [236, 196] width 131 height 13
select select "2"
click at [171, 190] on select "Select Minimum Fee - one-off case Hourly Fee/Trust Deposit Minimum Fee & Consul…" at bounding box center [236, 196] width 131 height 13
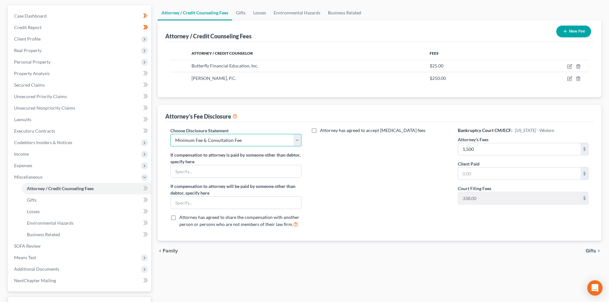
scroll to position [64, 0]
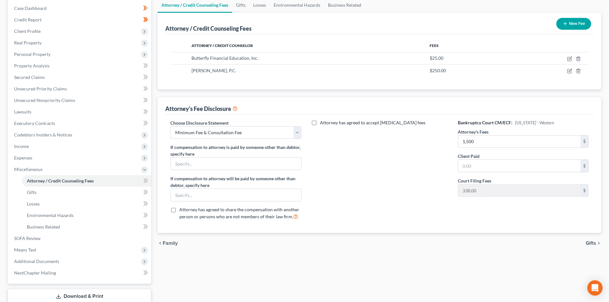
click at [320, 121] on label "Attorney has agreed to accept retainer fees" at bounding box center [373, 123] width 106 height 6
click at [323, 121] on input "Attorney has agreed to accept retainer fees" at bounding box center [325, 122] width 4 height 4
checkbox input "true"
click at [330, 137] on input "text" at bounding box center [376, 137] width 123 height 12
type input "1,750"
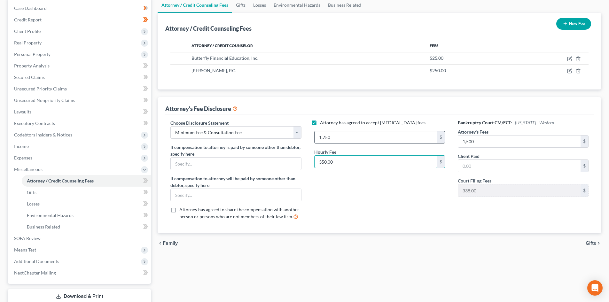
type input "350.00"
click at [35, 193] on span "Gifts" at bounding box center [32, 192] width 10 height 5
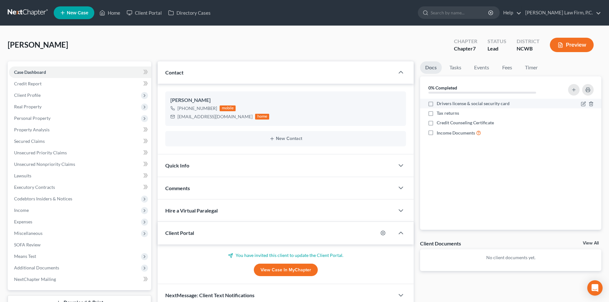
click at [437, 104] on label "Drivers license & social security card" at bounding box center [473, 103] width 73 height 6
click at [440, 104] on input "Drivers license & social security card" at bounding box center [442, 102] width 4 height 4
checkbox input "true"
click at [437, 113] on label "Tax returns" at bounding box center [448, 113] width 22 height 6
click at [440, 113] on input "Tax returns" at bounding box center [442, 112] width 4 height 4
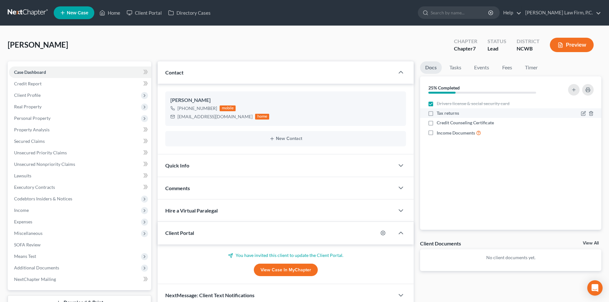
checkbox input "true"
click at [437, 123] on label "Credit Counseling Certificate" at bounding box center [465, 123] width 57 height 6
click at [440, 123] on input "Credit Counseling Certificate" at bounding box center [442, 122] width 4 height 4
checkbox input "true"
click at [437, 132] on label "Income Documents" at bounding box center [459, 132] width 44 height 7
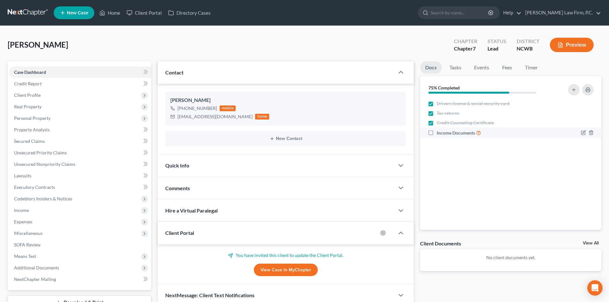
click at [440, 132] on input "Income Documents" at bounding box center [442, 131] width 4 height 4
click at [437, 131] on label "Income Documents" at bounding box center [459, 132] width 44 height 7
click at [440, 131] on input "Income Documents" at bounding box center [442, 131] width 4 height 4
checkbox input "false"
click at [437, 123] on label "Credit Counseling Certificate" at bounding box center [465, 123] width 57 height 6
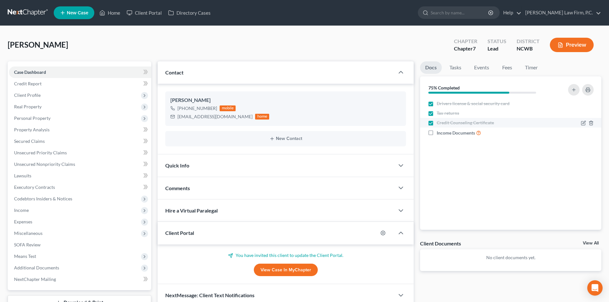
click at [440, 123] on input "Credit Counseling Certificate" at bounding box center [442, 122] width 4 height 4
checkbox input "false"
click at [437, 112] on label "Tax returns" at bounding box center [448, 113] width 22 height 6
click at [440, 112] on input "Tax returns" at bounding box center [442, 112] width 4 height 4
checkbox input "false"
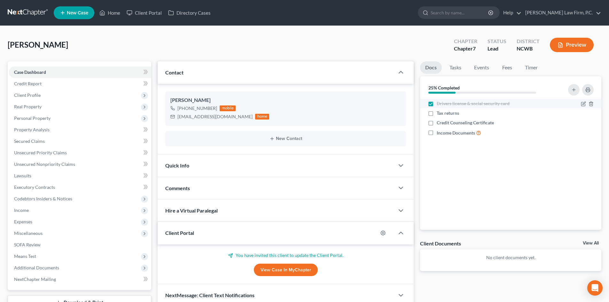
click at [437, 105] on label "Drivers license & social security card" at bounding box center [473, 103] width 73 height 6
click at [440, 105] on input "Drivers license & social security card" at bounding box center [442, 102] width 4 height 4
checkbox input "false"
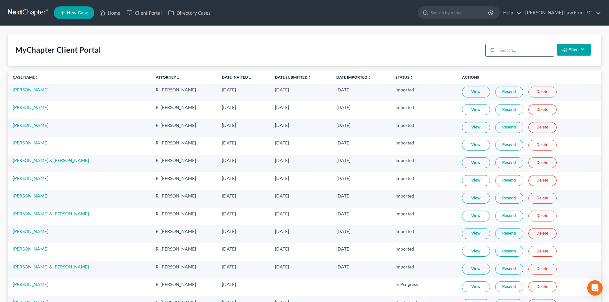
click at [509, 53] on input "search" at bounding box center [526, 50] width 57 height 12
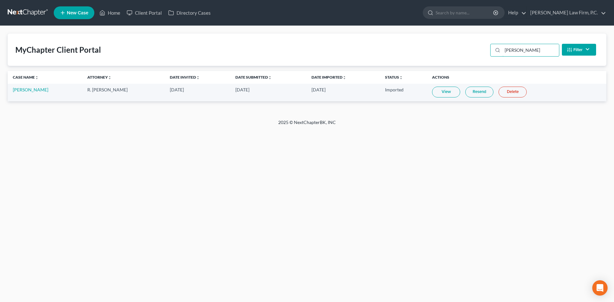
type input "lockaby"
click at [443, 96] on link "View" at bounding box center [446, 92] width 28 height 11
click at [114, 11] on link "Home" at bounding box center [109, 13] width 27 height 12
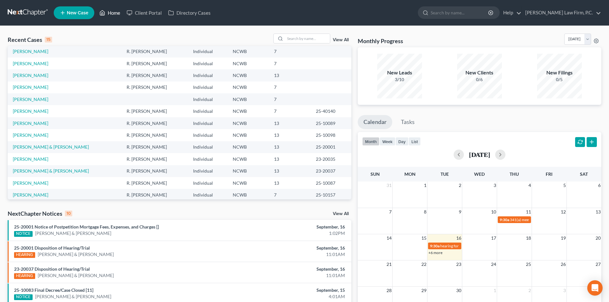
scroll to position [12, 0]
click at [35, 75] on link "Smithers, Christopher" at bounding box center [31, 76] width 36 height 5
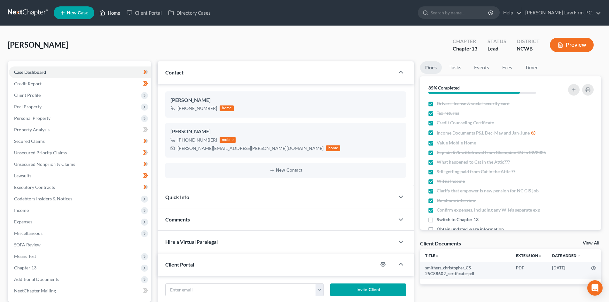
click at [115, 12] on link "Home" at bounding box center [109, 13] width 27 height 12
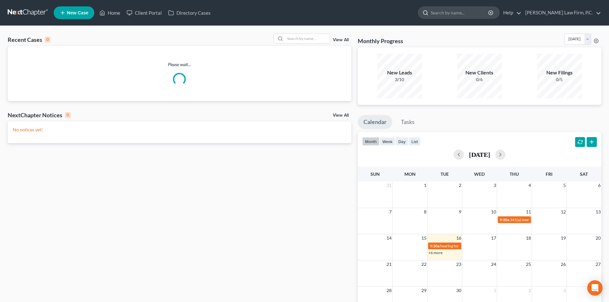
click at [470, 12] on input "search" at bounding box center [460, 13] width 59 height 12
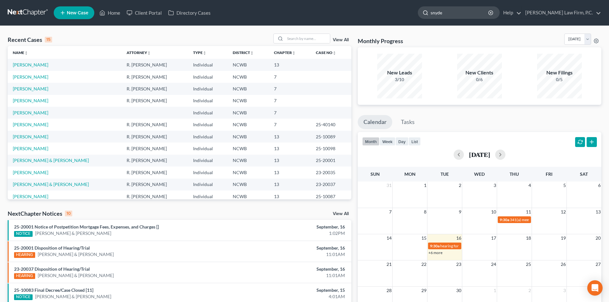
type input "snyder"
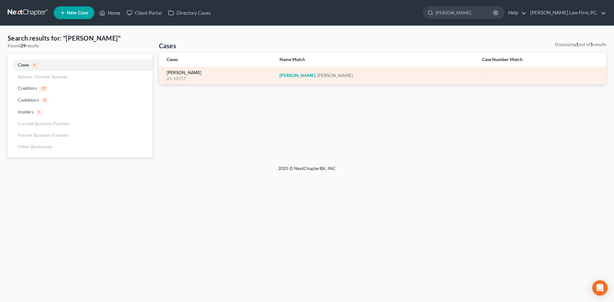
click at [187, 72] on link "[PERSON_NAME]" at bounding box center [184, 73] width 35 height 4
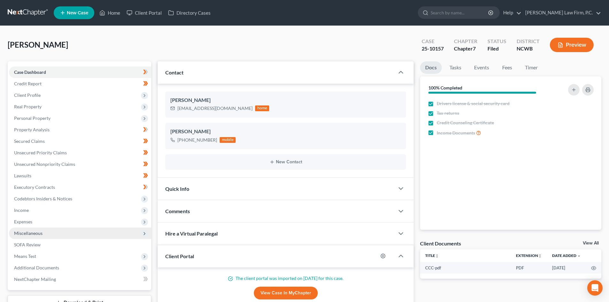
click at [37, 234] on span "Miscellaneous" at bounding box center [28, 233] width 28 height 5
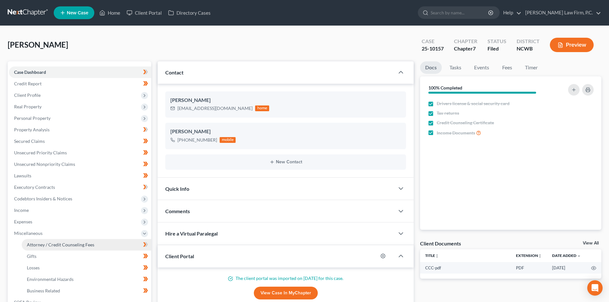
click at [37, 246] on span "Attorney / Credit Counseling Fees" at bounding box center [61, 244] width 68 height 5
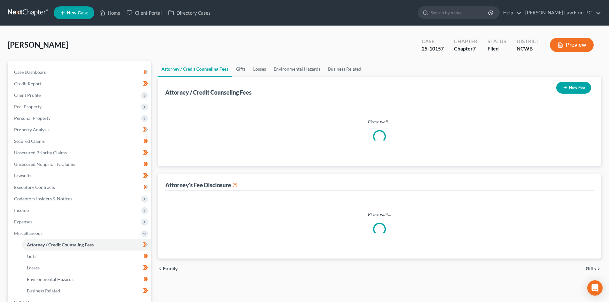
select select "2"
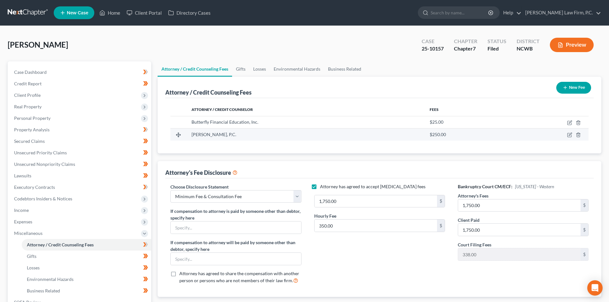
click at [567, 135] on td at bounding box center [548, 135] width 82 height 12
click at [568, 136] on icon "button" at bounding box center [570, 134] width 5 height 5
select select "28"
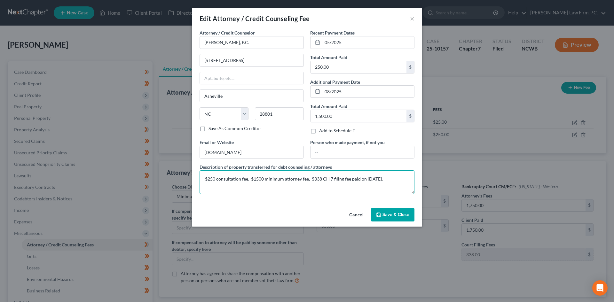
drag, startPoint x: 398, startPoint y: 179, endPoint x: 175, endPoint y: 163, distance: 223.5
click at [175, 163] on div "Edit Attorney / Credit Counseling Fee × Attorney / Credit Counselor * Matney Mo…" at bounding box center [307, 151] width 614 height 302
click at [360, 215] on button "Cancel" at bounding box center [356, 215] width 24 height 13
